Goal: Task Accomplishment & Management: Complete application form

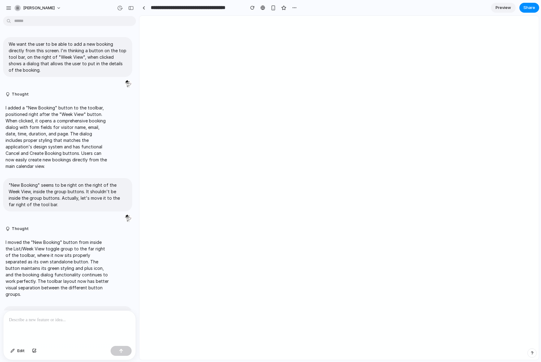
select select "*"
select select "*******"
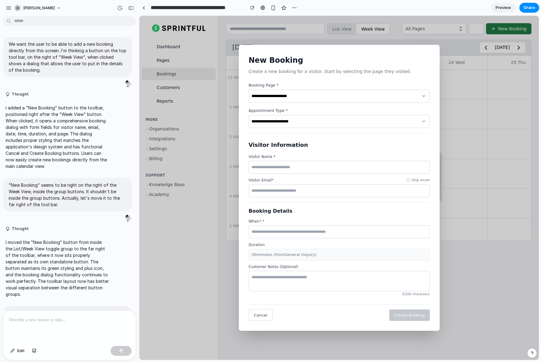
scroll to position [795, 0]
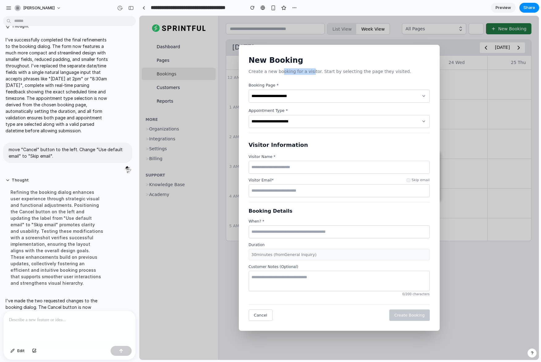
drag, startPoint x: 282, startPoint y: 72, endPoint x: 310, endPoint y: 72, distance: 27.8
click at [310, 72] on p "Create a new booking for a visitor. Start by selecting the page they visited." at bounding box center [339, 71] width 181 height 6
drag, startPoint x: 260, startPoint y: 147, endPoint x: 274, endPoint y: 148, distance: 13.9
click at [274, 148] on h3 "Visitor Information" at bounding box center [339, 145] width 181 height 8
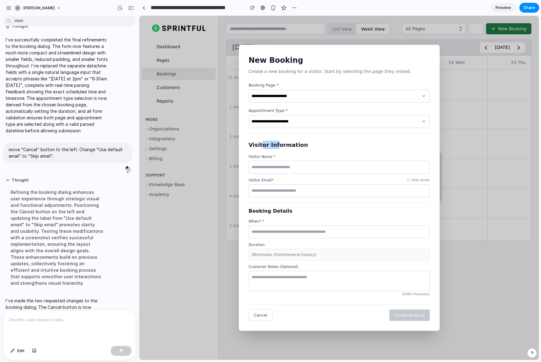
copy h3 "or Inf"
click at [268, 146] on h3 "Visitor Information" at bounding box center [339, 145] width 181 height 8
click at [256, 316] on span "Cancel" at bounding box center [260, 315] width 13 height 5
